Goal: Transaction & Acquisition: Download file/media

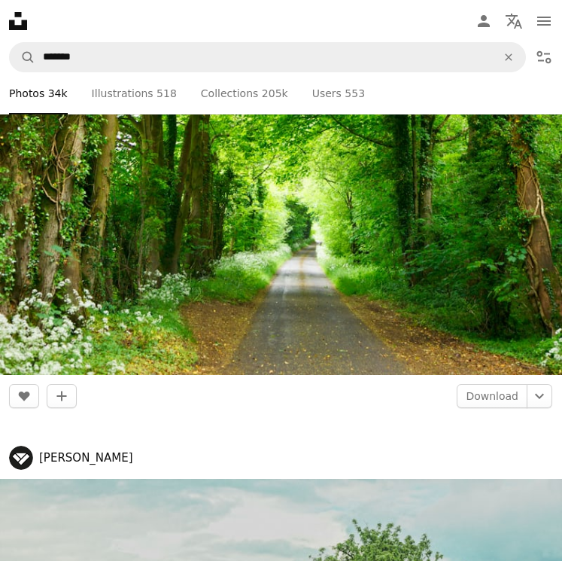
scroll to position [2333, 0]
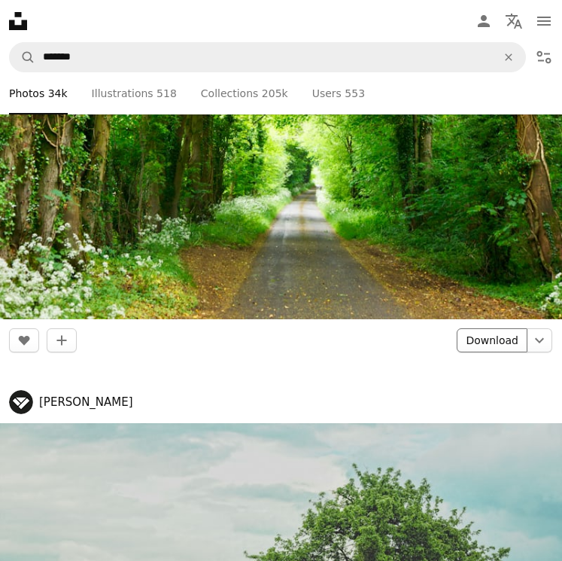
click at [499, 336] on link "Download" at bounding box center [492, 340] width 71 height 24
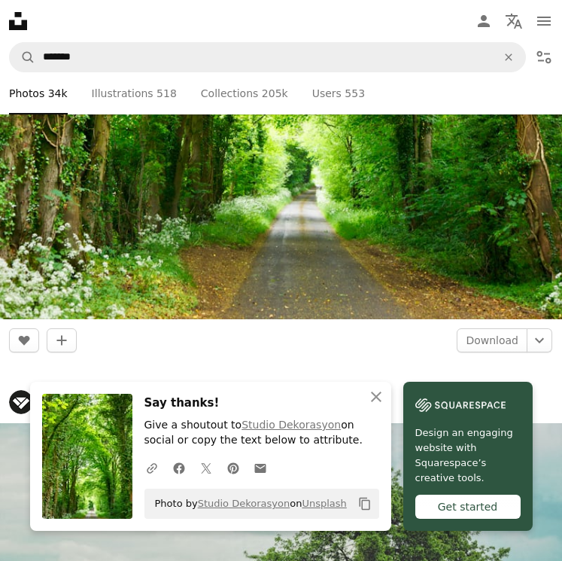
click at [363, 506] on icon "Copy content" at bounding box center [365, 504] width 14 height 14
click at [379, 388] on icon "An X shape" at bounding box center [376, 397] width 18 height 18
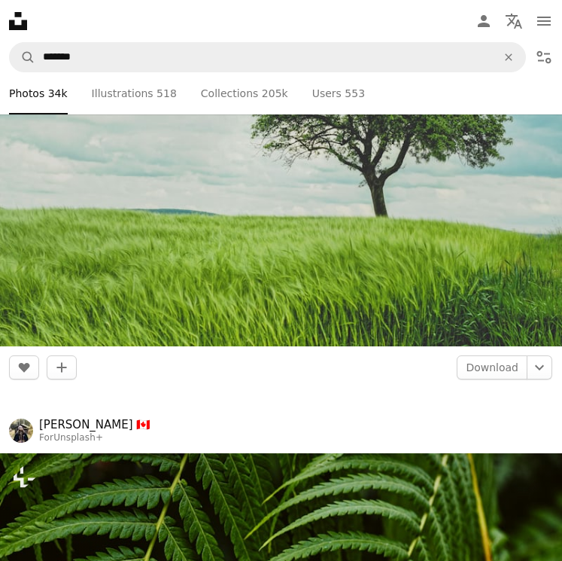
scroll to position [2784, 0]
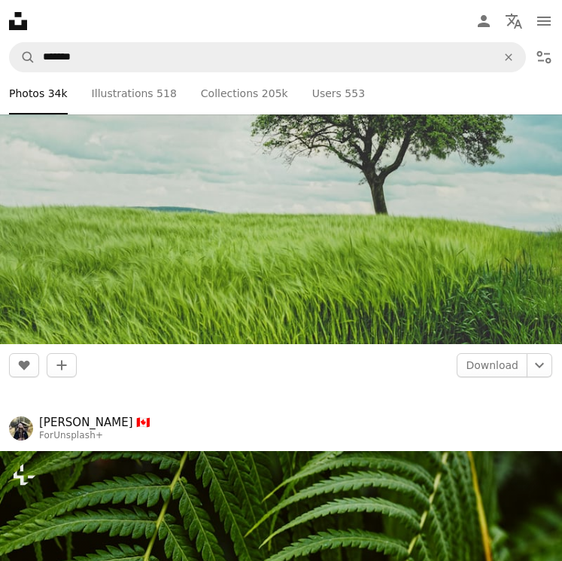
click at [442, 209] on img at bounding box center [281, 157] width 562 height 373
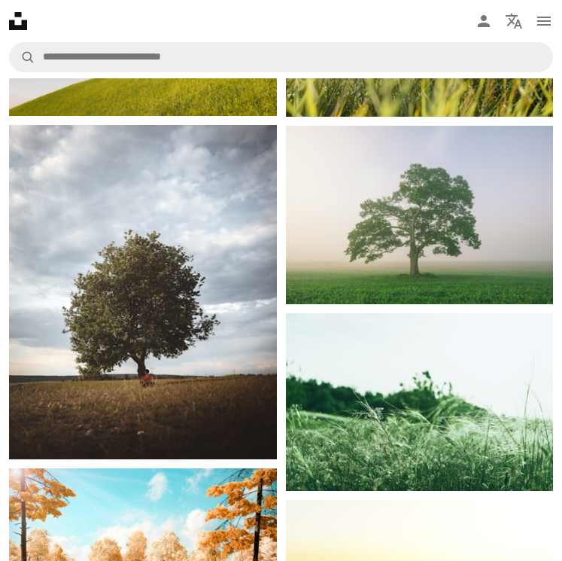
scroll to position [1656, 0]
